Goal: Check status: Check status

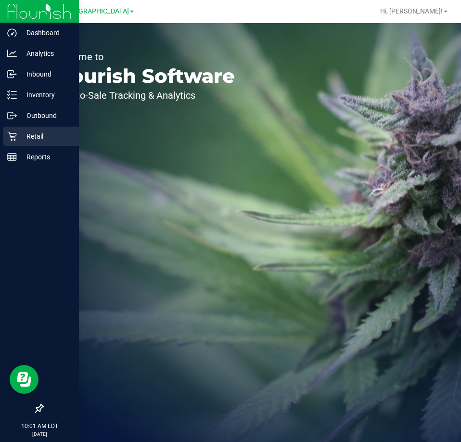
click at [34, 135] on p "Retail" at bounding box center [46, 136] width 58 height 12
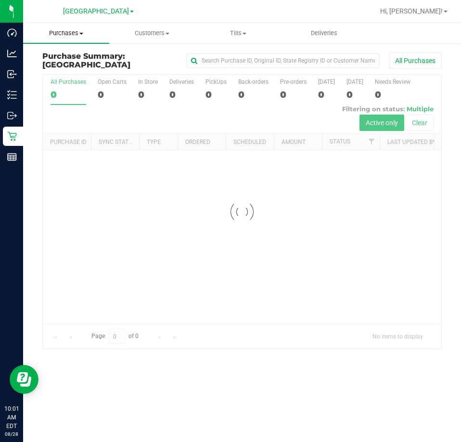
click at [71, 35] on span "Purchases" at bounding box center [66, 33] width 86 height 9
click at [68, 69] on span "Fulfillment" at bounding box center [53, 69] width 60 height 8
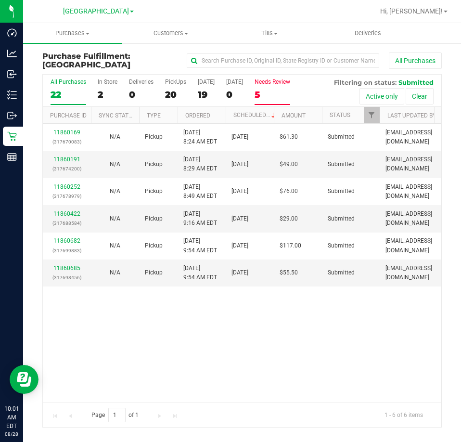
click at [267, 92] on div "5" at bounding box center [272, 94] width 36 height 11
click at [0, 0] on input "Needs Review 5" at bounding box center [0, 0] width 0 height 0
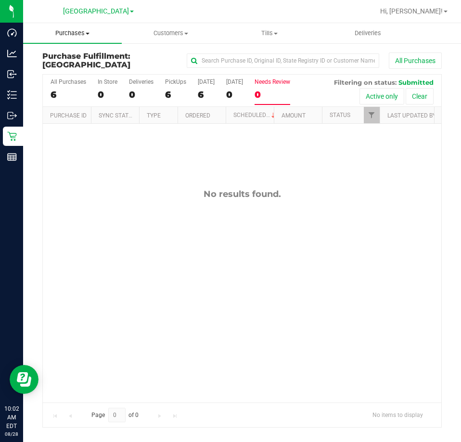
click at [68, 34] on span "Purchases" at bounding box center [72, 33] width 99 height 9
click at [66, 67] on span "Fulfillment" at bounding box center [53, 69] width 60 height 8
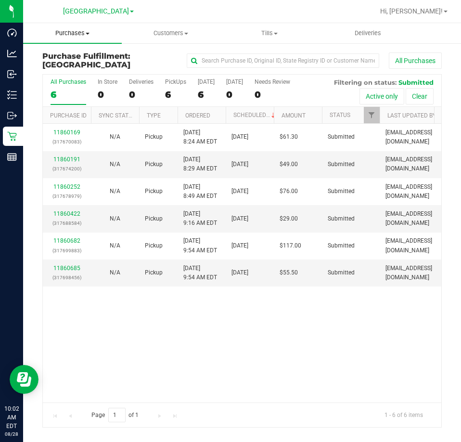
click at [73, 35] on span "Purchases" at bounding box center [72, 33] width 99 height 9
click at [73, 60] on span "Summary of purchases" at bounding box center [72, 58] width 99 height 8
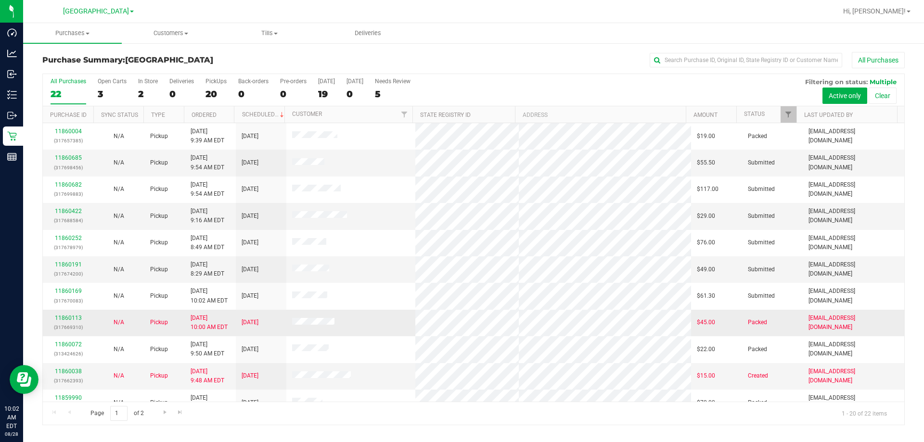
click at [70, 314] on div "11860113 (317669310)" at bounding box center [68, 323] width 39 height 18
click at [69, 315] on link "11860113" at bounding box center [68, 318] width 27 height 7
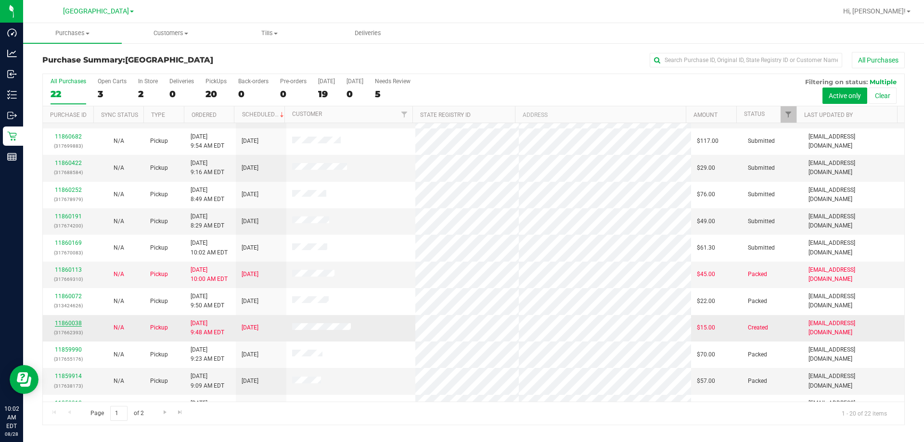
click at [78, 324] on link "11860038" at bounding box center [68, 323] width 27 height 7
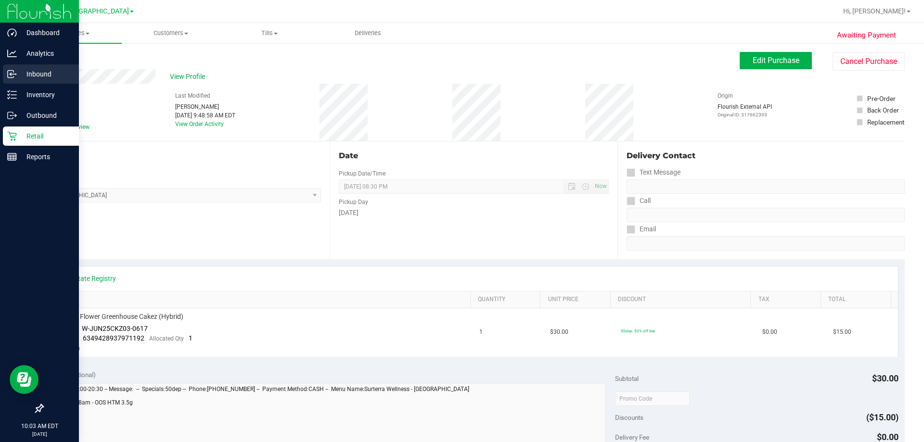
click at [36, 70] on p "Inbound" at bounding box center [46, 74] width 58 height 12
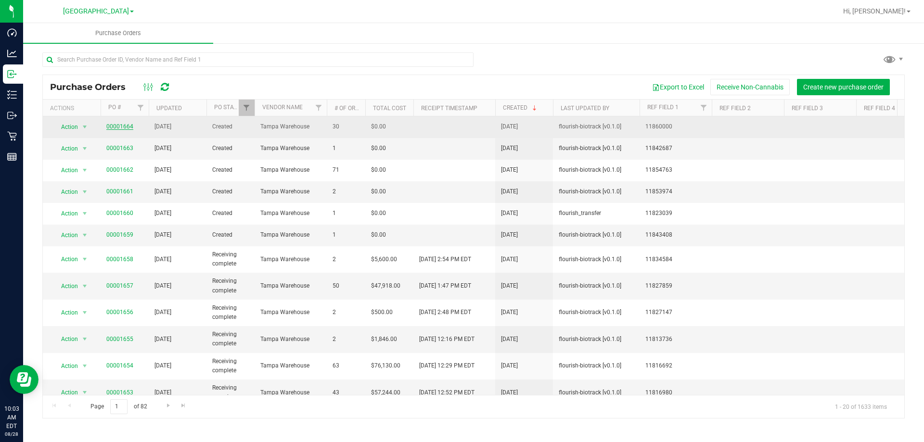
click at [124, 127] on link "00001664" at bounding box center [119, 126] width 27 height 7
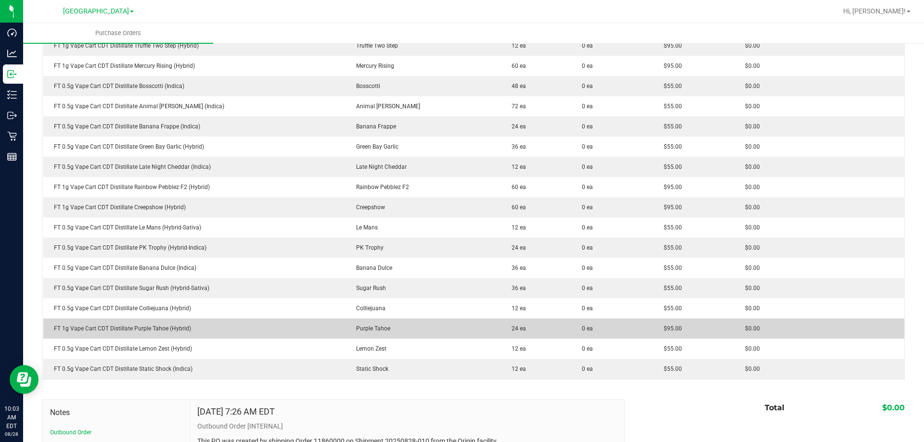
scroll to position [550, 0]
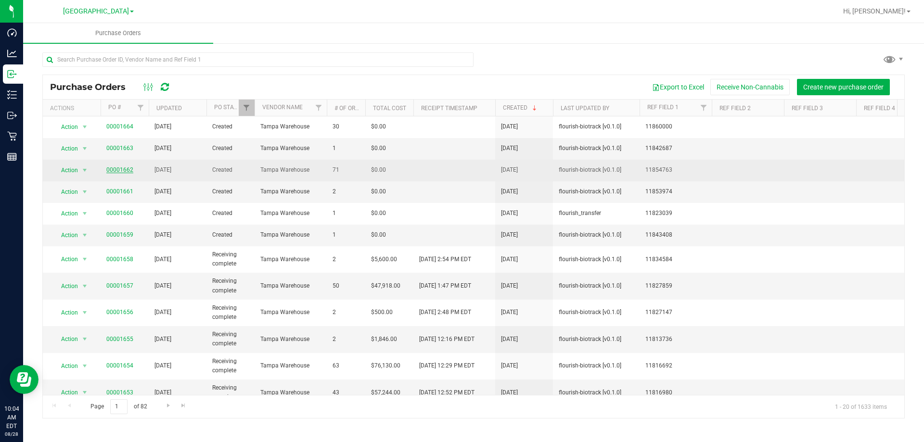
click at [117, 170] on link "00001662" at bounding box center [119, 169] width 27 height 7
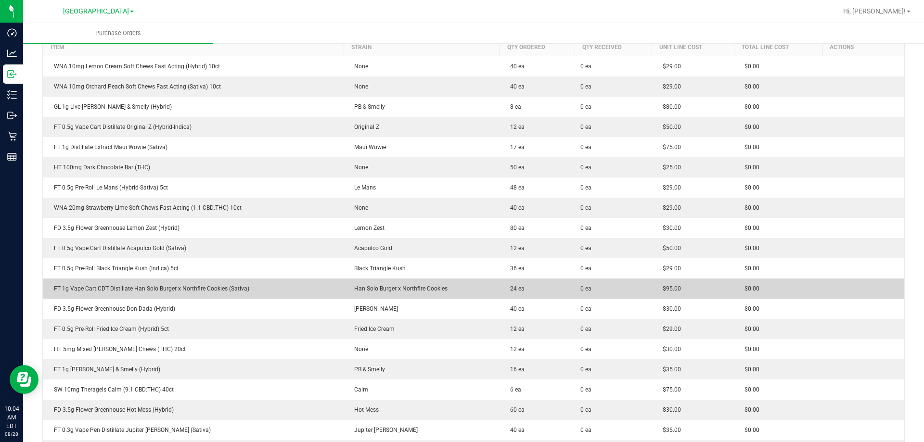
scroll to position [192, 0]
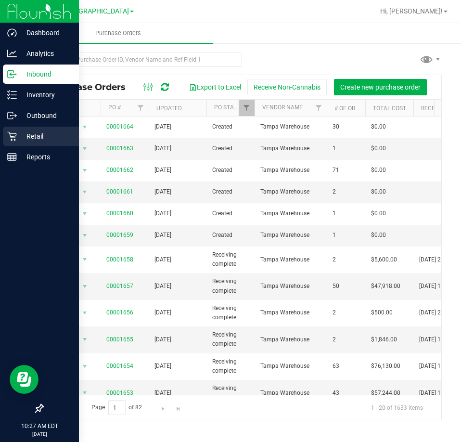
click at [38, 132] on p "Retail" at bounding box center [46, 136] width 58 height 12
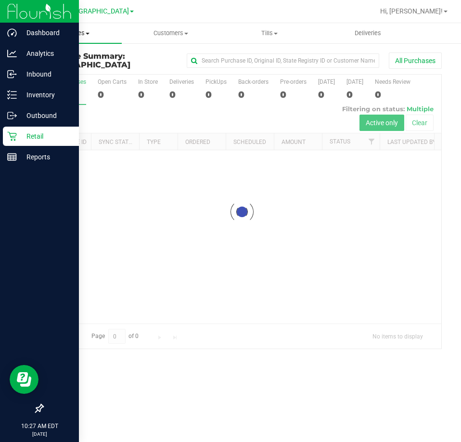
click at [71, 35] on span "Purchases" at bounding box center [72, 33] width 99 height 9
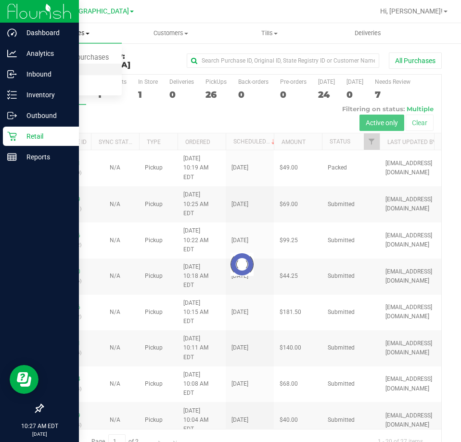
click at [69, 66] on span "Fulfillment" at bounding box center [53, 69] width 60 height 8
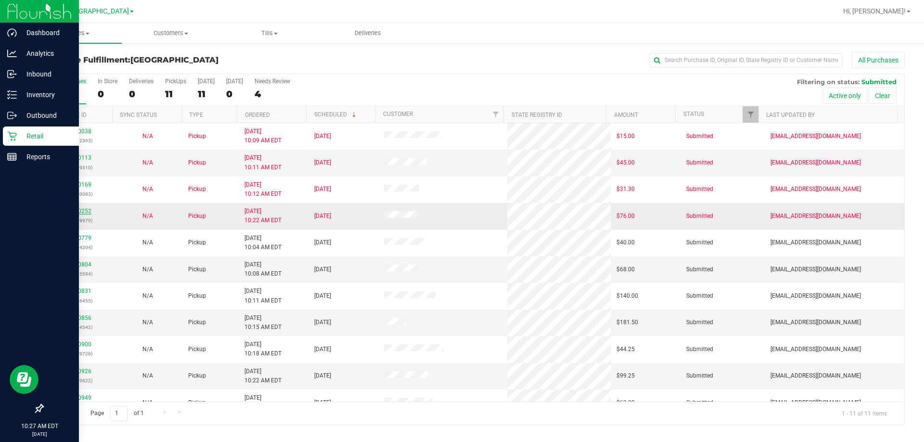
click at [84, 211] on link "11860252" at bounding box center [77, 211] width 27 height 7
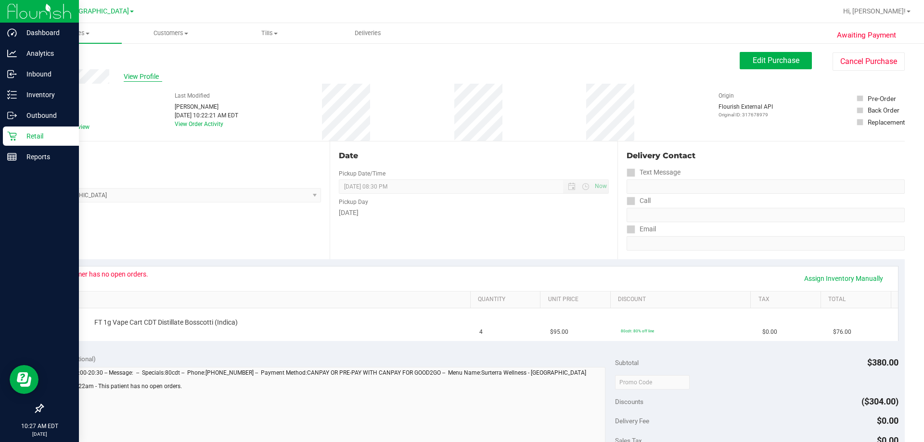
click at [143, 75] on span "View Profile" at bounding box center [143, 77] width 38 height 10
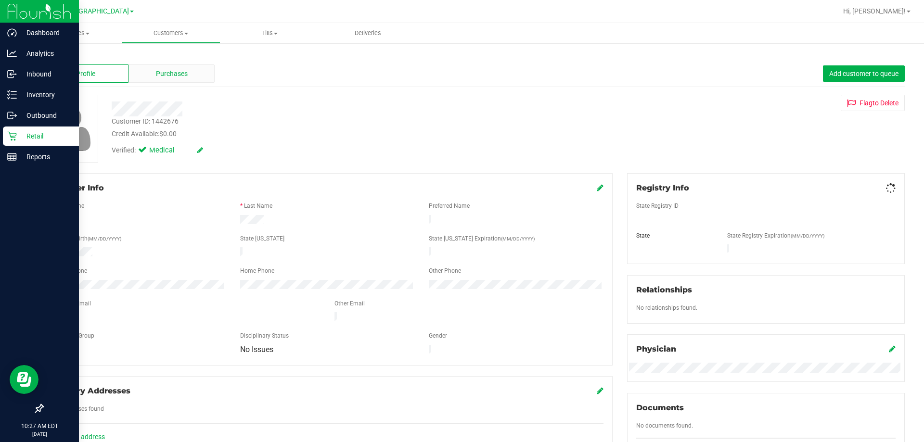
click at [167, 81] on div "Purchases" at bounding box center [171, 73] width 86 height 18
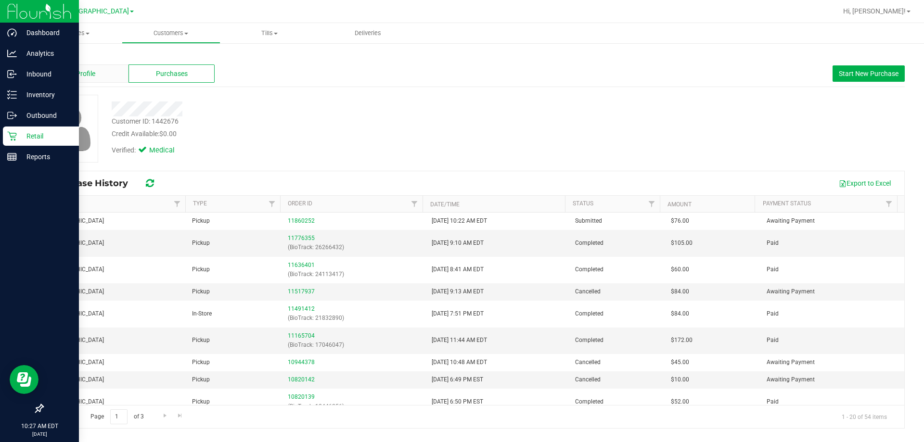
click at [96, 73] on div "Profile" at bounding box center [85, 73] width 86 height 18
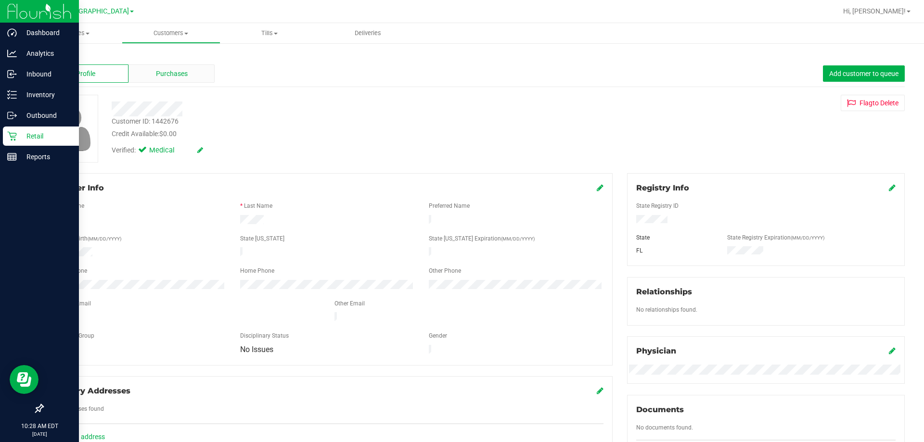
click at [170, 68] on div "Purchases" at bounding box center [171, 73] width 86 height 18
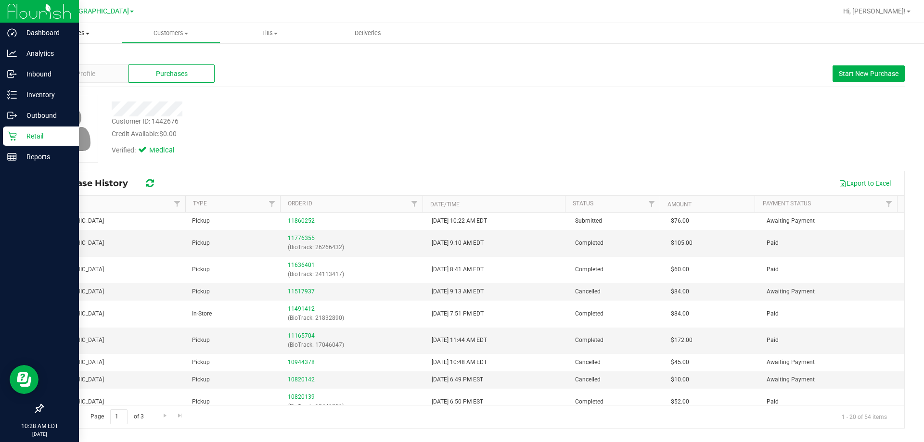
click at [73, 36] on span "Purchases" at bounding box center [72, 33] width 99 height 9
click at [69, 63] on li "Summary of purchases" at bounding box center [72, 58] width 99 height 12
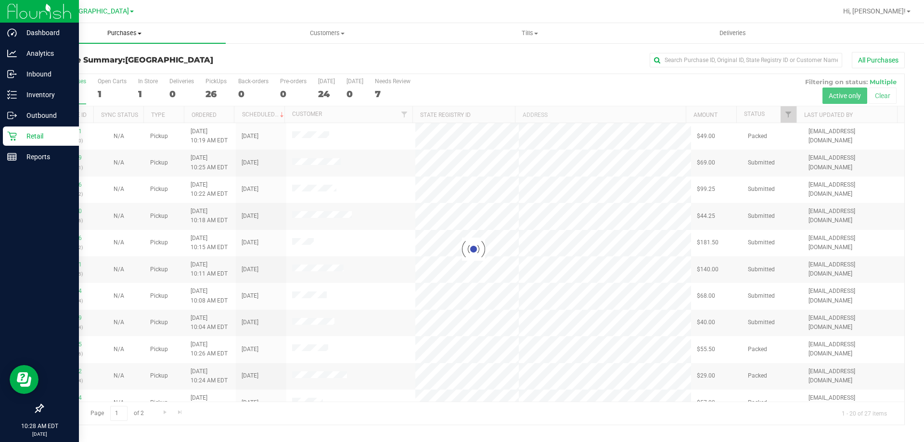
click at [119, 31] on span "Purchases" at bounding box center [124, 33] width 203 height 9
click at [97, 67] on li "Fulfillment" at bounding box center [124, 70] width 203 height 12
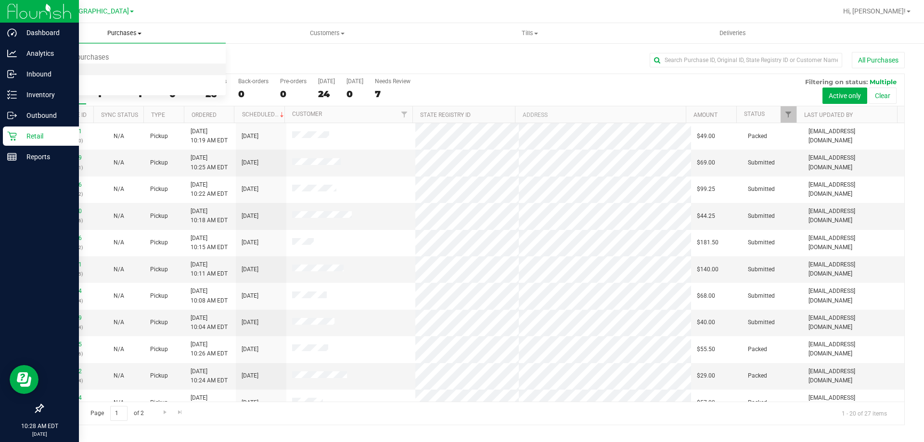
click at [62, 69] on span "Fulfillment" at bounding box center [53, 69] width 60 height 8
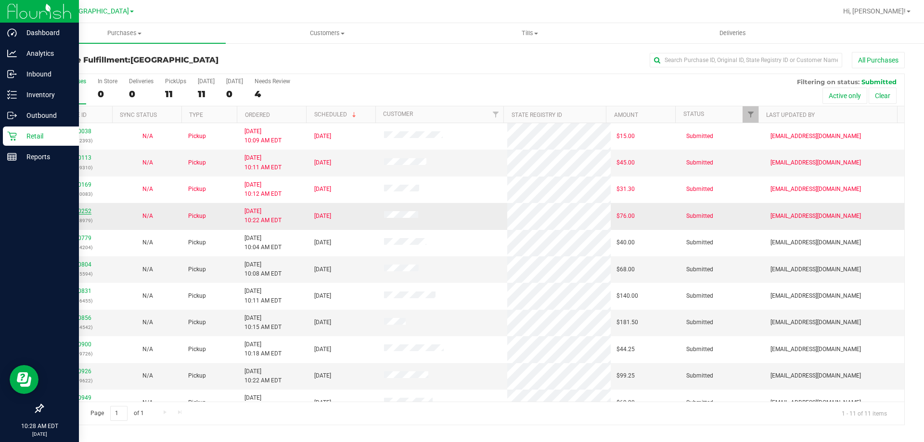
click at [81, 211] on div "11860252 (317678979)" at bounding box center [78, 216] width 58 height 18
click at [83, 212] on link "11860252" at bounding box center [77, 211] width 27 height 7
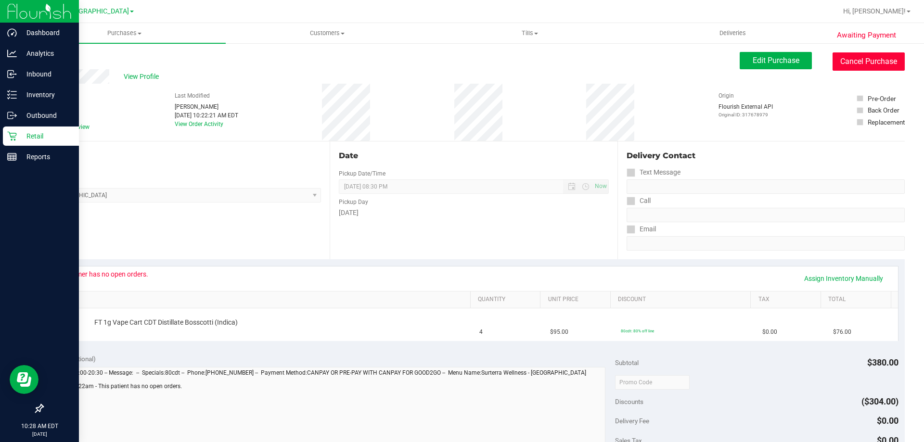
click at [460, 59] on button "Cancel Purchase" at bounding box center [868, 61] width 72 height 18
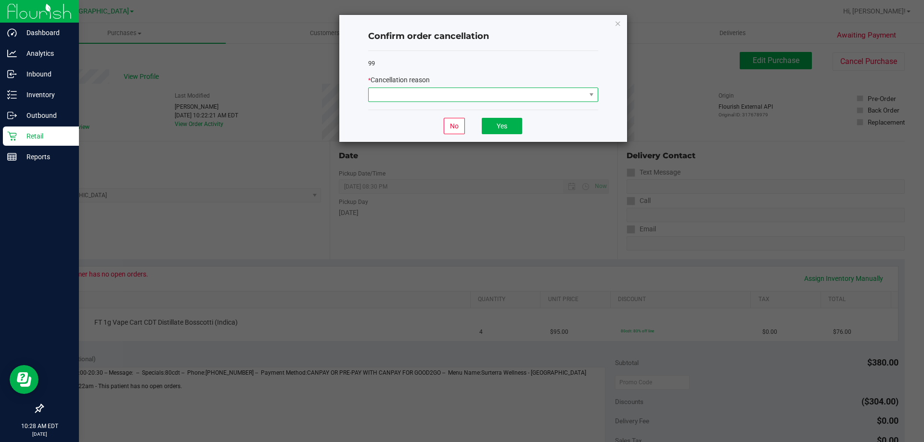
click at [460, 93] on span at bounding box center [477, 94] width 217 height 13
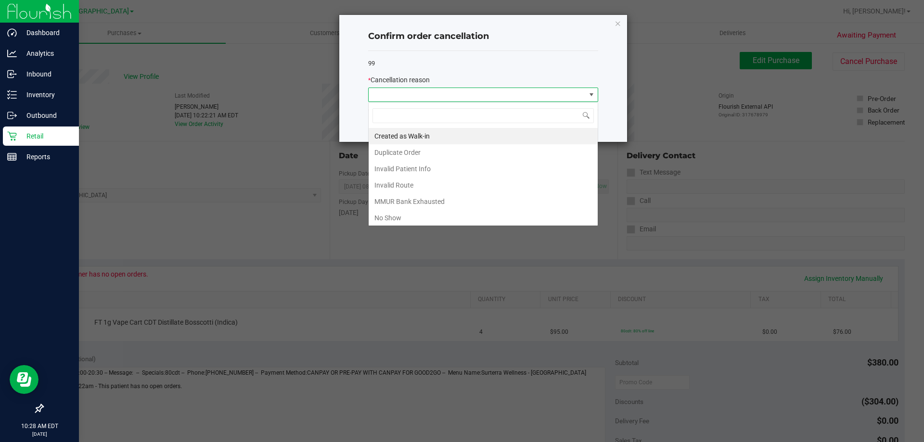
scroll to position [14, 230]
click at [418, 203] on li "MMUR Bank Exhausted" at bounding box center [483, 201] width 229 height 16
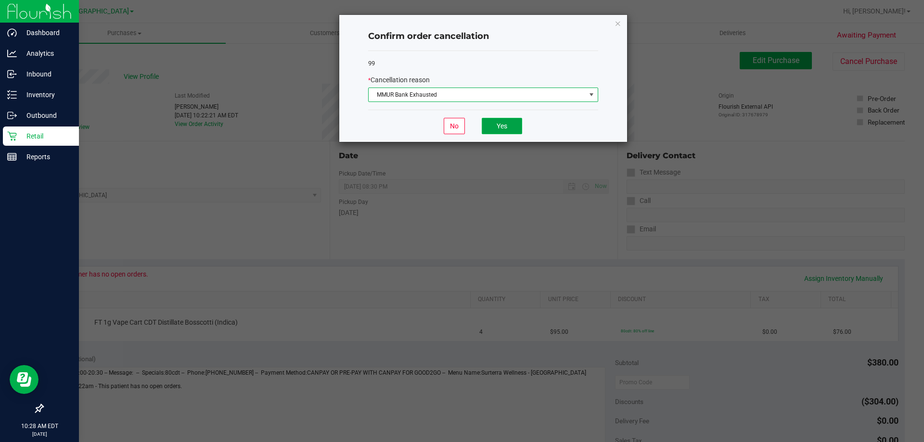
click at [460, 130] on button "Yes" at bounding box center [502, 126] width 40 height 16
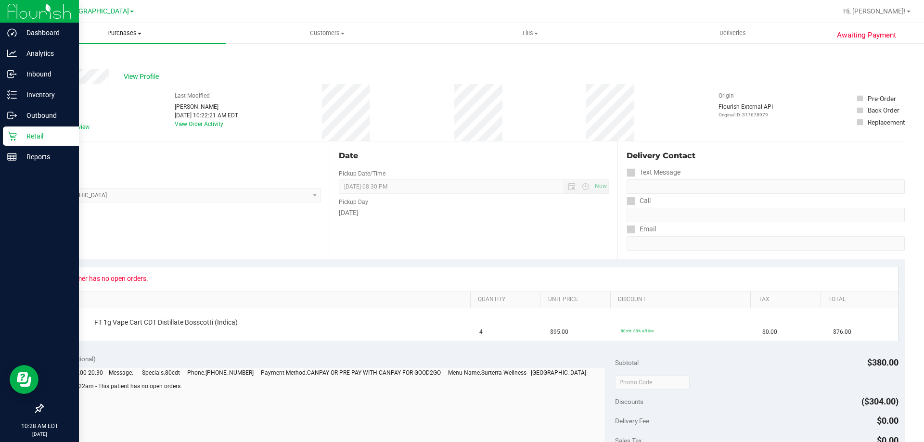
click at [119, 35] on span "Purchases" at bounding box center [124, 33] width 203 height 9
click at [94, 66] on li "Fulfillment" at bounding box center [124, 70] width 203 height 12
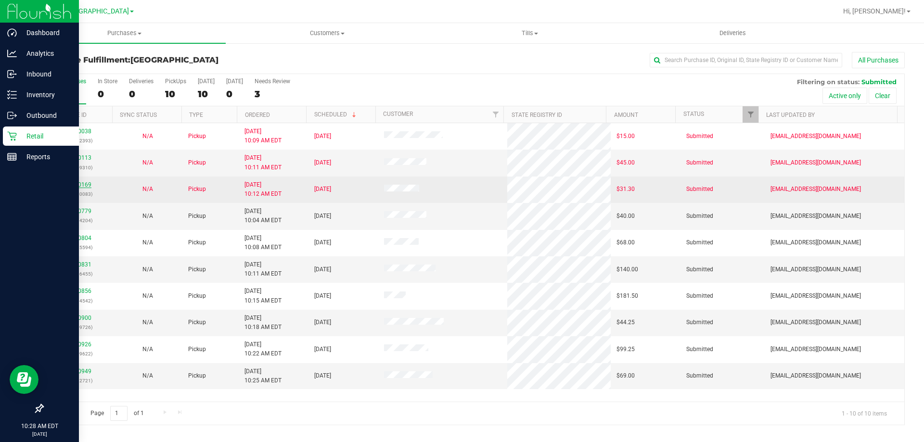
click at [84, 184] on link "11860169" at bounding box center [77, 184] width 27 height 7
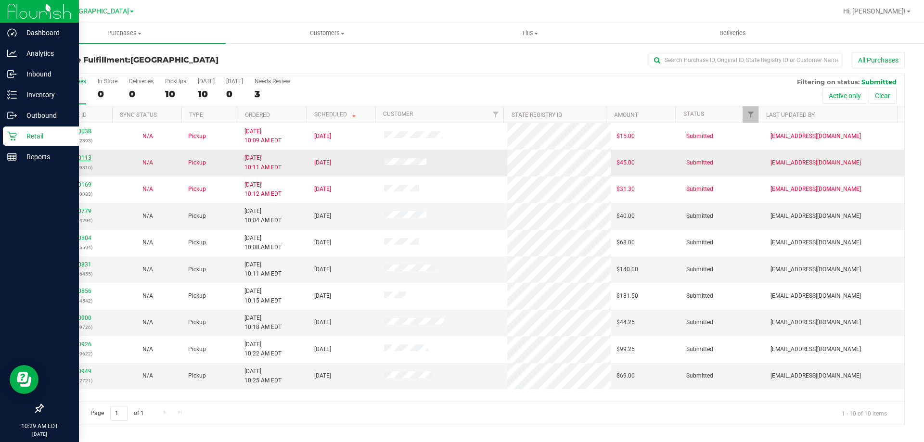
click at [85, 158] on link "11860113" at bounding box center [77, 157] width 27 height 7
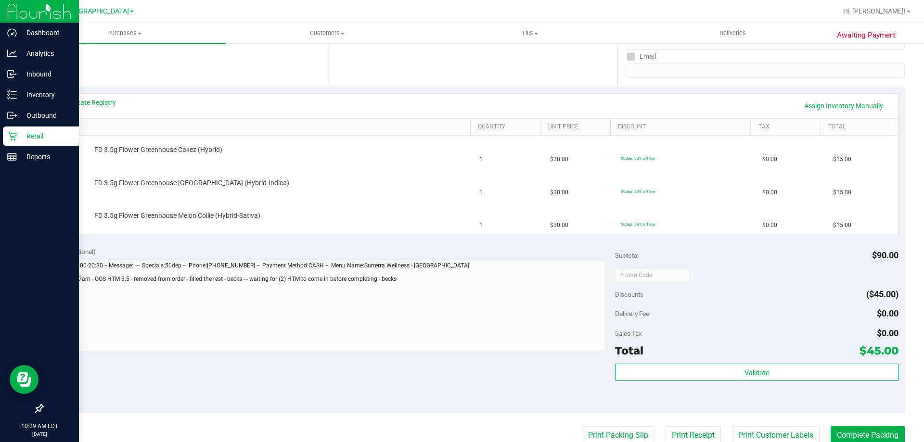
scroll to position [192, 0]
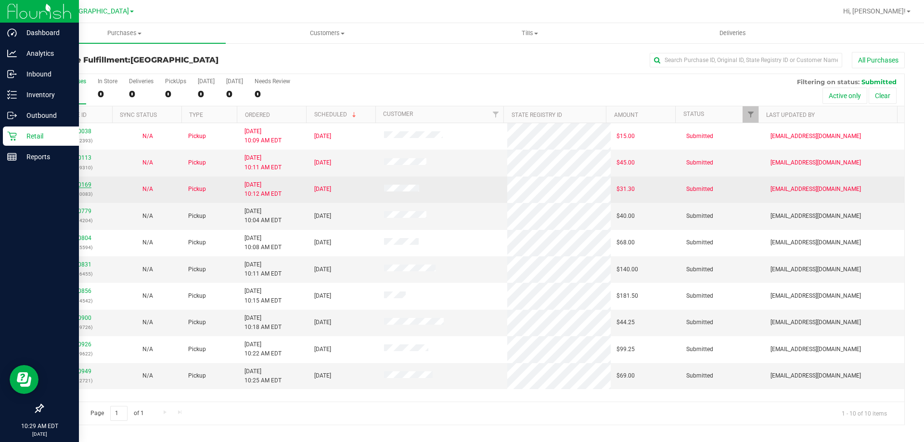
click at [84, 182] on link "11860169" at bounding box center [77, 184] width 27 height 7
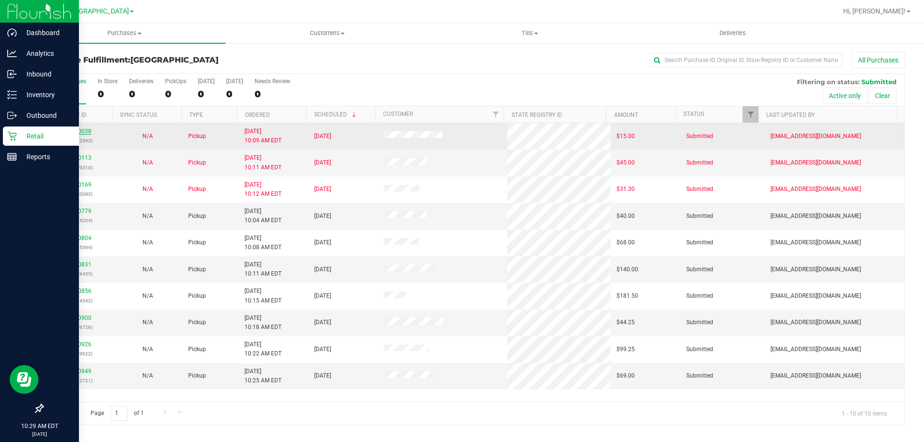
click at [84, 131] on link "11860038" at bounding box center [77, 131] width 27 height 7
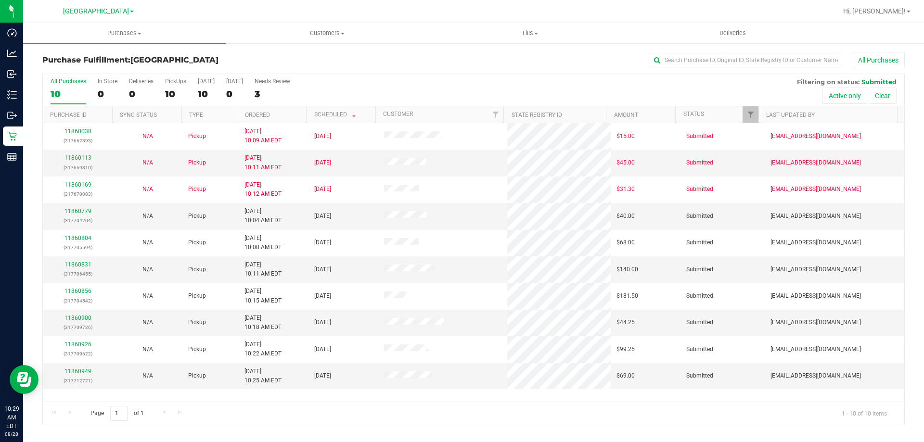
click at [310, 18] on div at bounding box center [504, 11] width 664 height 19
click at [460, 64] on div "All Purchases" at bounding box center [617, 60] width 575 height 16
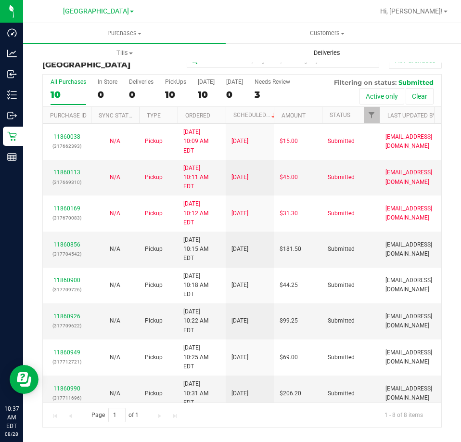
click at [389, 46] on uib-tab-heading "Deliveries" at bounding box center [327, 52] width 202 height 19
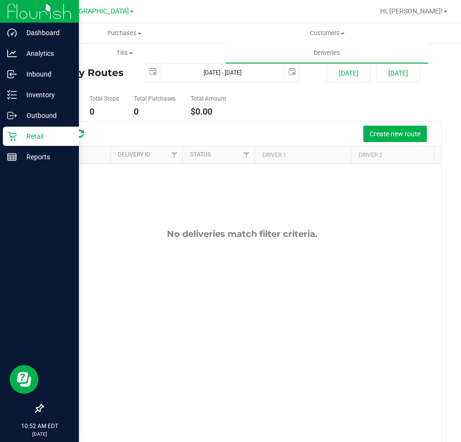
click at [35, 137] on p "Retail" at bounding box center [46, 136] width 58 height 12
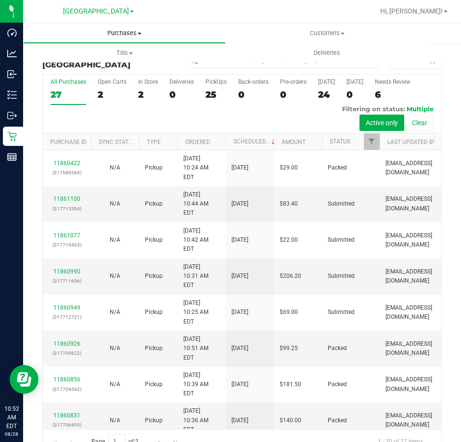
click at [127, 35] on span "Purchases" at bounding box center [125, 33] width 202 height 9
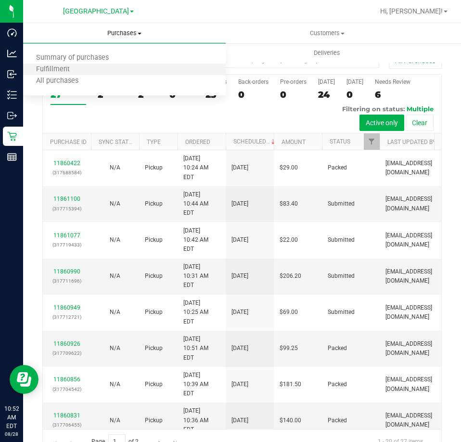
click at [122, 68] on li "Fulfillment" at bounding box center [124, 70] width 203 height 12
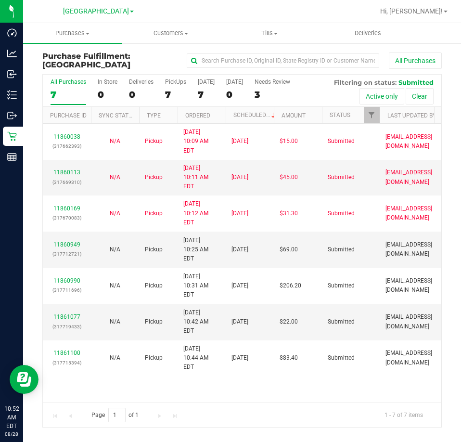
click at [310, 9] on div at bounding box center [273, 11] width 202 height 19
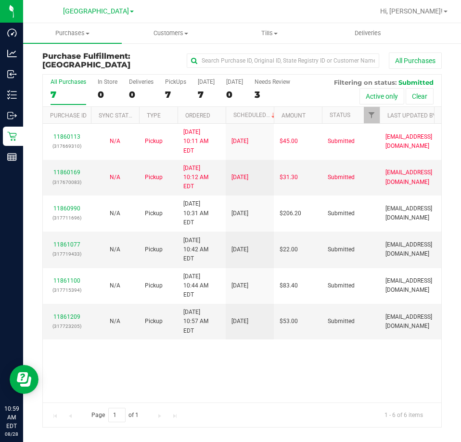
click at [199, 14] on div at bounding box center [273, 11] width 202 height 19
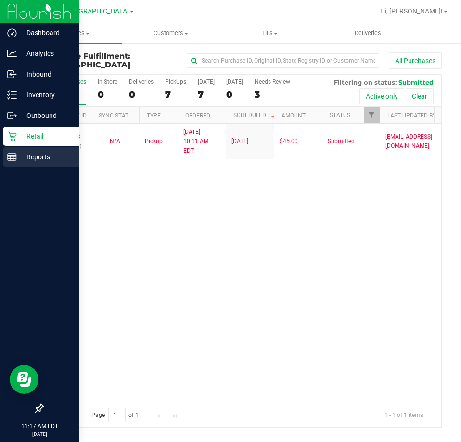
click at [34, 153] on p "Reports" at bounding box center [46, 157] width 58 height 12
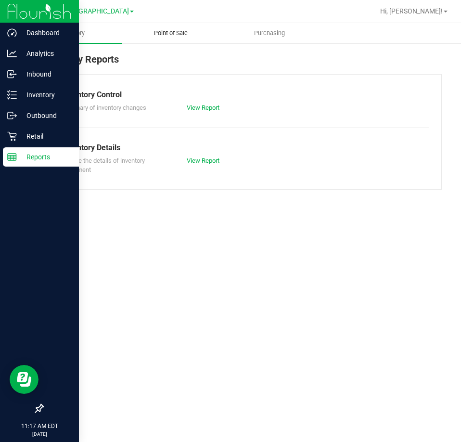
click at [170, 36] on span "Point of Sale" at bounding box center [171, 33] width 60 height 9
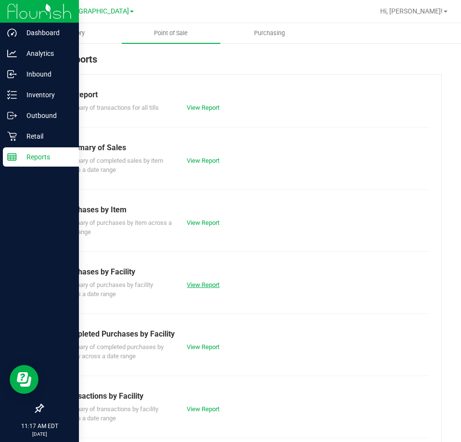
click at [206, 284] on link "View Report" at bounding box center [203, 284] width 33 height 7
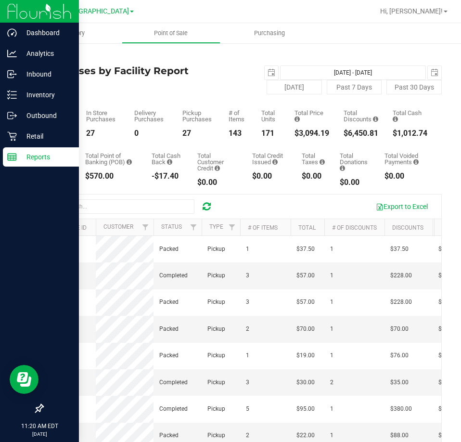
click at [38, 157] on p "Reports" at bounding box center [46, 157] width 58 height 12
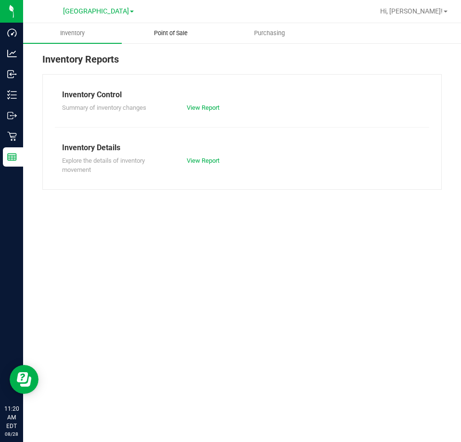
click at [179, 28] on uib-tab-heading "Point of Sale" at bounding box center [171, 33] width 98 height 19
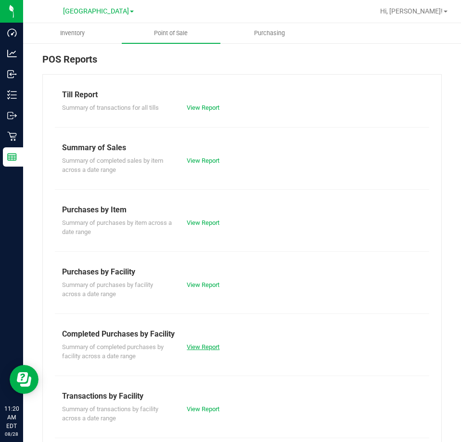
click at [203, 347] on link "View Report" at bounding box center [203, 346] width 33 height 7
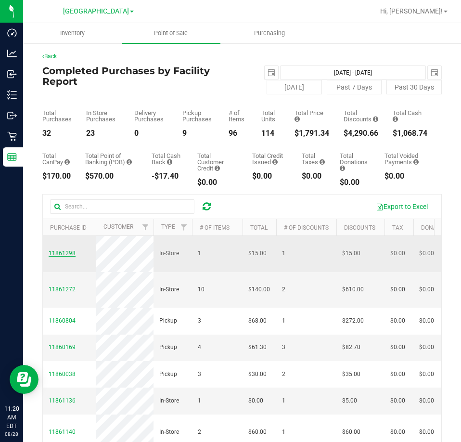
click at [66, 252] on span "11861298" at bounding box center [62, 253] width 27 height 7
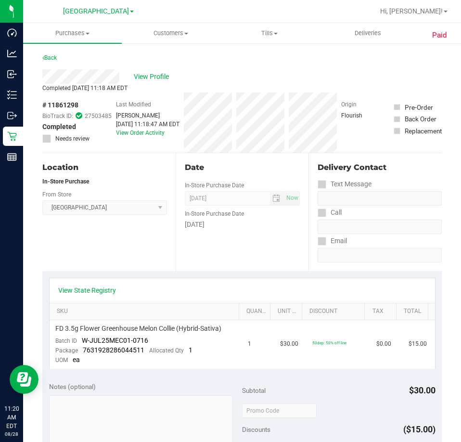
click at [244, 69] on div "Back" at bounding box center [241, 60] width 399 height 17
click at [344, 78] on div "View Profile" at bounding box center [241, 76] width 399 height 14
click at [342, 80] on div "View Profile" at bounding box center [241, 76] width 399 height 14
click at [398, 74] on div "View Profile" at bounding box center [241, 76] width 399 height 14
